Goal: Task Accomplishment & Management: Use online tool/utility

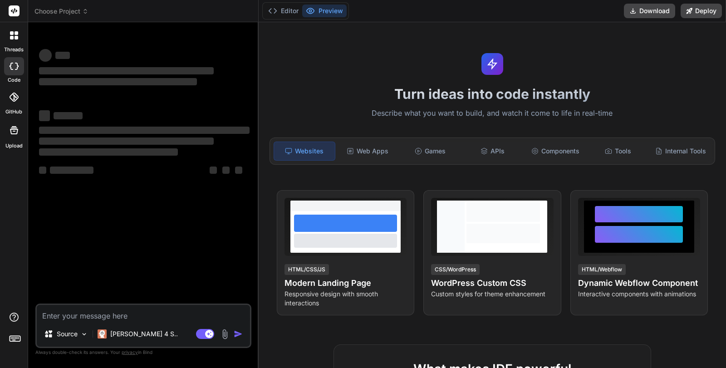
click at [83, 11] on icon at bounding box center [85, 11] width 6 height 6
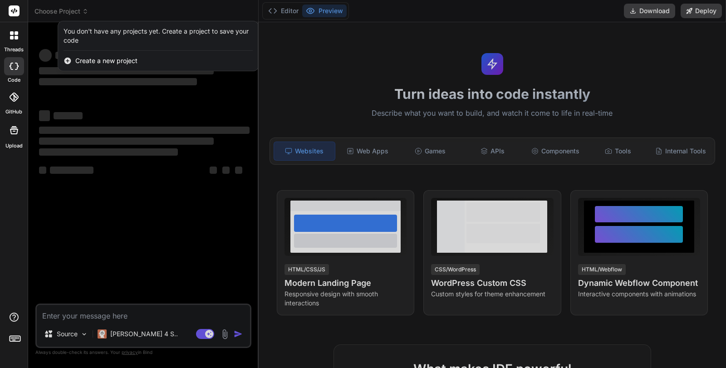
click at [83, 11] on div at bounding box center [363, 184] width 726 height 368
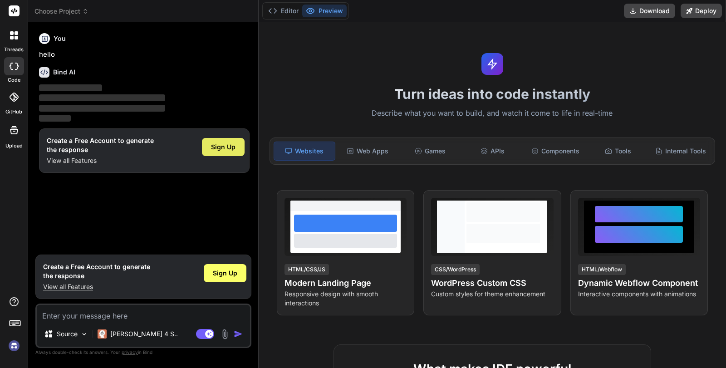
click at [230, 149] on span "Sign Up" at bounding box center [223, 146] width 24 height 9
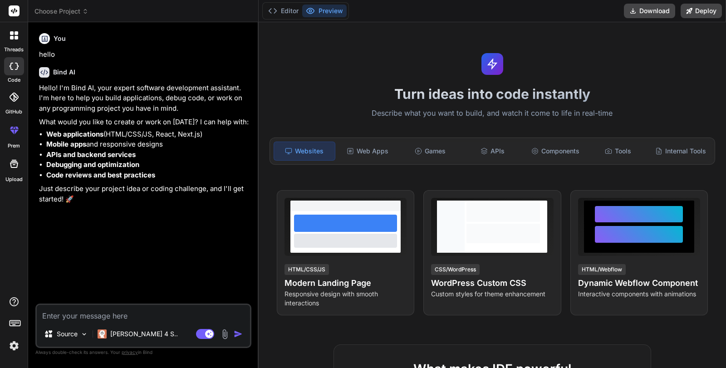
click at [73, 9] on span "Choose Project" at bounding box center [61, 11] width 54 height 9
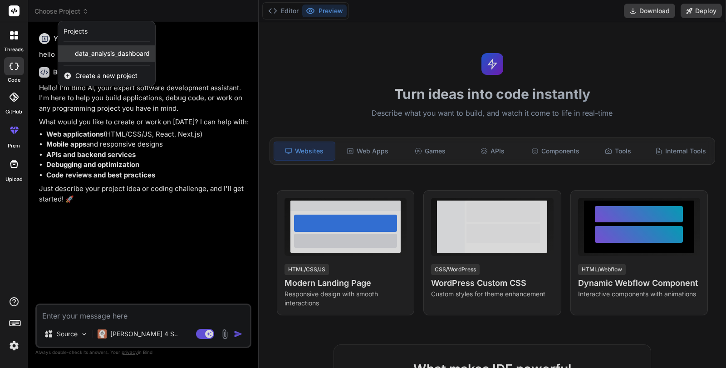
click at [86, 55] on span "data_analysis_dashboard" at bounding box center [112, 53] width 75 height 9
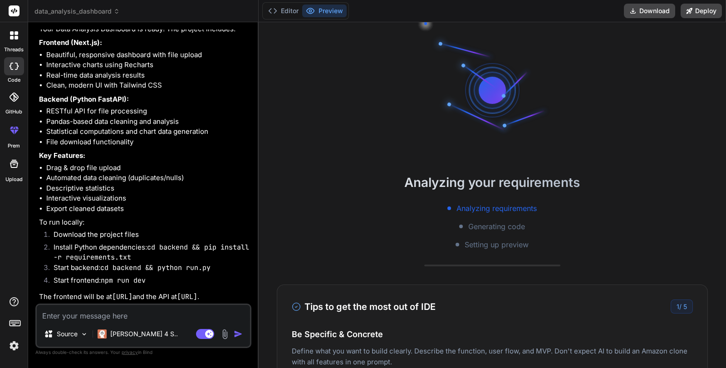
scroll to position [1097, 0]
click at [636, 18] on button "Download" at bounding box center [649, 11] width 51 height 15
type textarea "x"
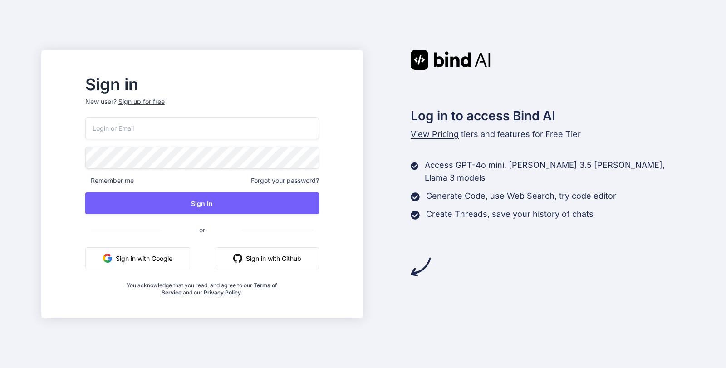
click at [135, 259] on button "Sign in with Google" at bounding box center [137, 258] width 105 height 22
